Goal: Book appointment/travel/reservation

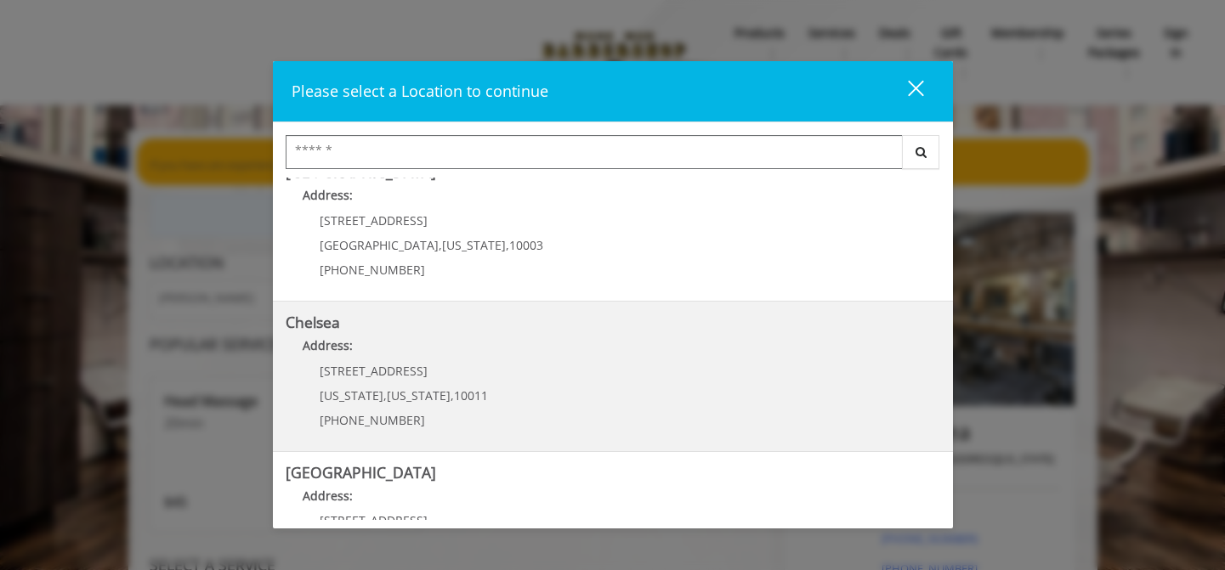
scroll to position [37, 0]
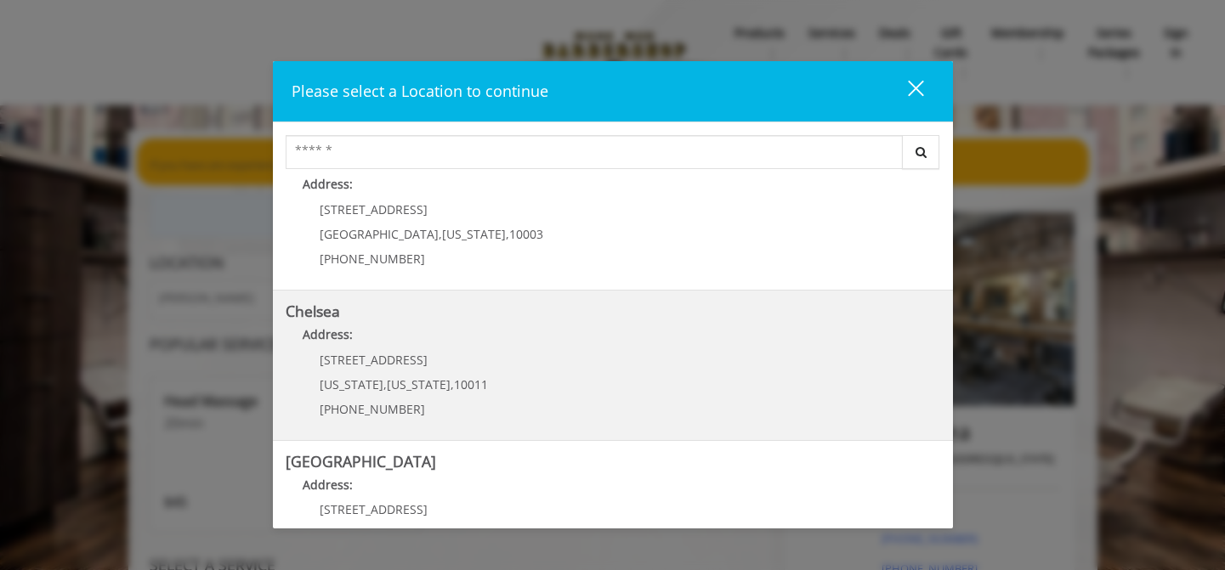
click at [514, 371] on link "Chelsea Address: 169/170 W 23rd St New York , New York , 10011 (917) 639-3902" at bounding box center [613, 366] width 655 height 124
